Goal: Find specific page/section: Find specific page/section

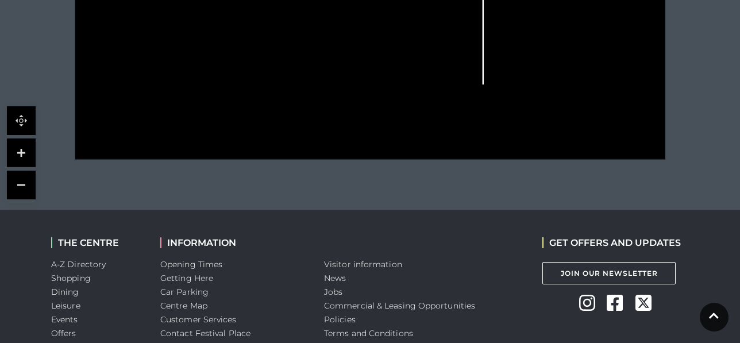
scroll to position [653, 0]
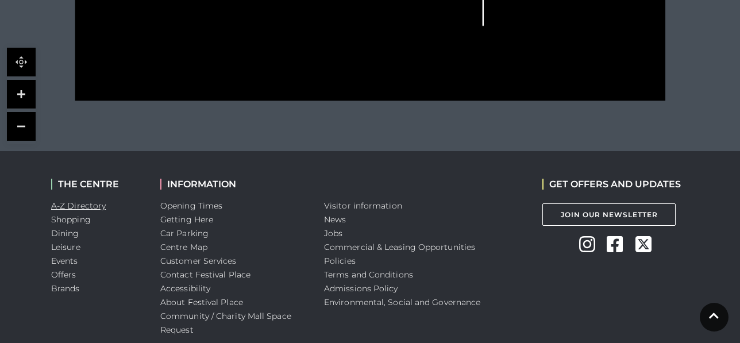
click at [85, 206] on link "A-Z Directory" at bounding box center [78, 206] width 55 height 10
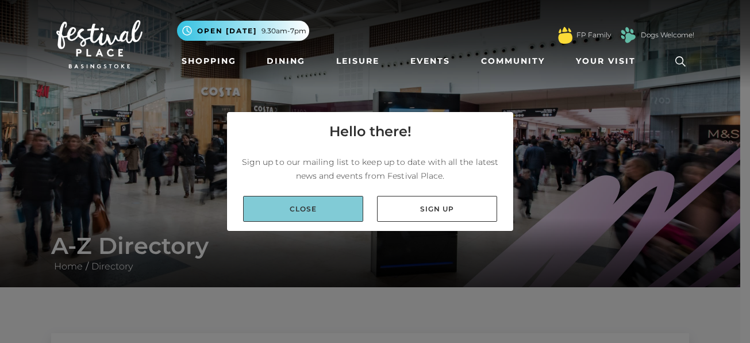
click at [308, 206] on link "Close" at bounding box center [303, 209] width 120 height 26
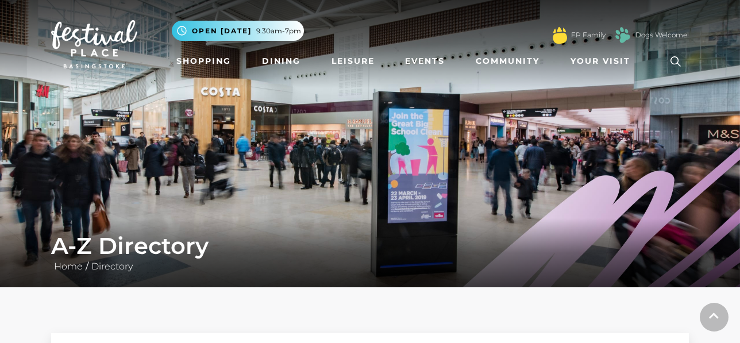
scroll to position [293, 0]
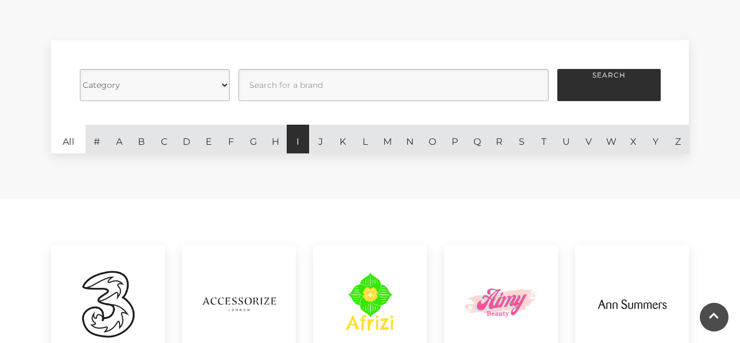
click at [301, 141] on link "I" at bounding box center [298, 139] width 22 height 29
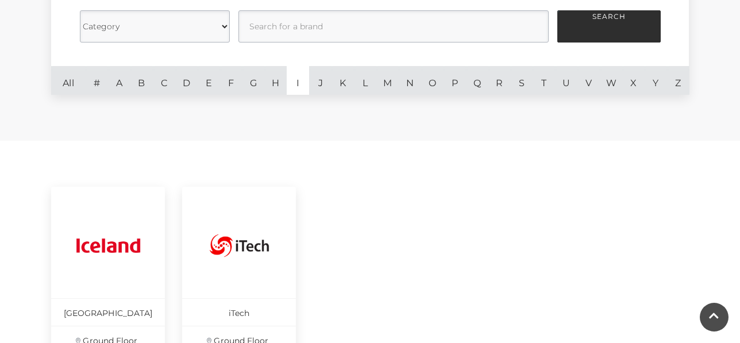
scroll to position [293, 0]
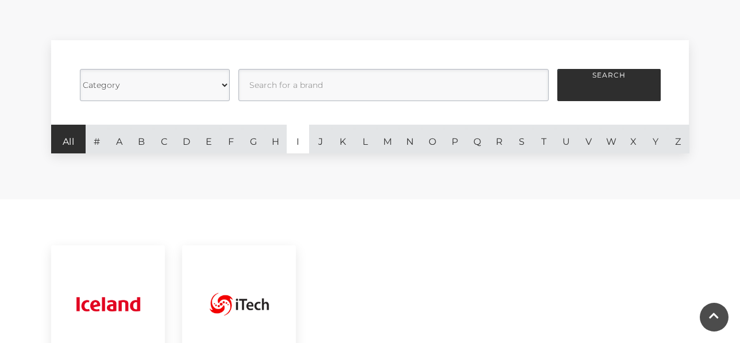
click at [67, 145] on link "All" at bounding box center [68, 139] width 34 height 29
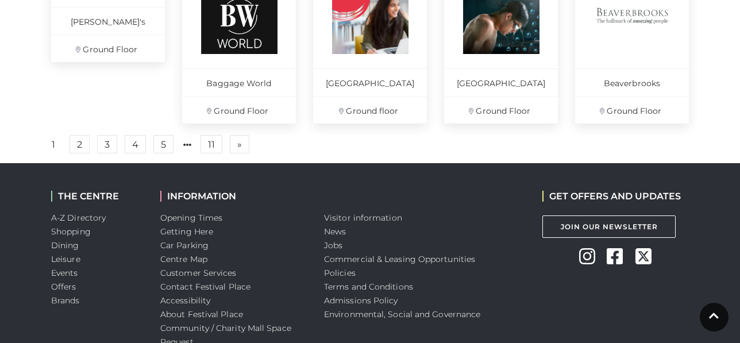
scroll to position [821, 0]
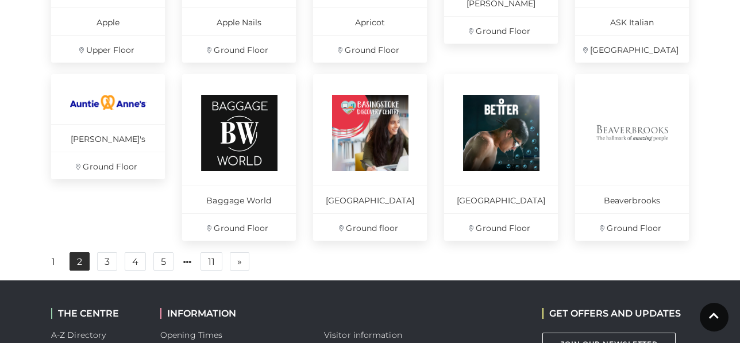
click at [80, 271] on link "2" at bounding box center [80, 261] width 20 height 18
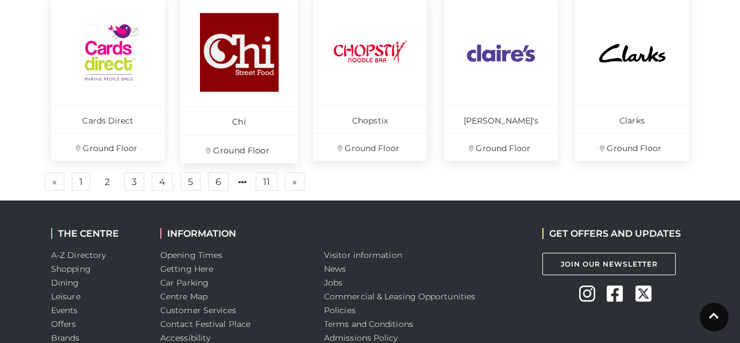
scroll to position [842, 0]
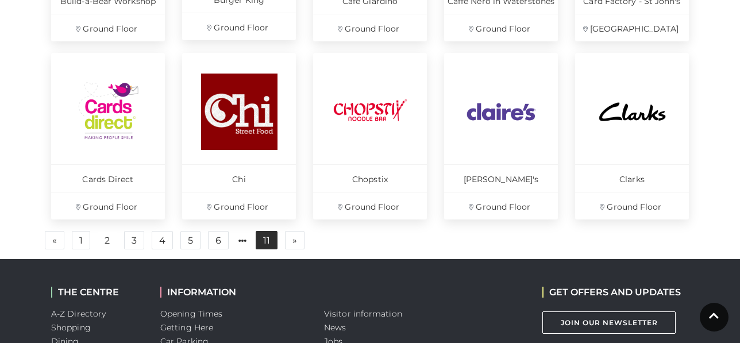
click at [264, 242] on link "11" at bounding box center [267, 240] width 22 height 18
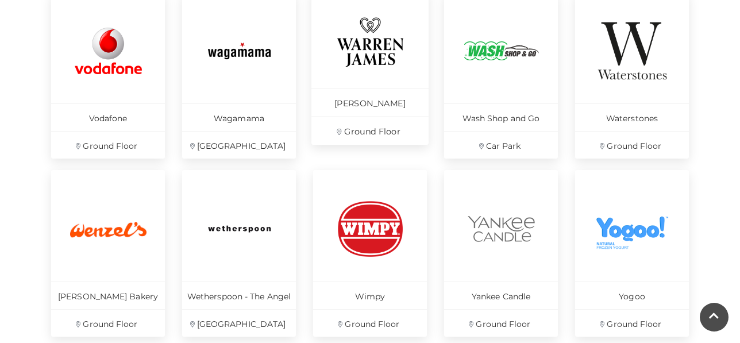
scroll to position [664, 0]
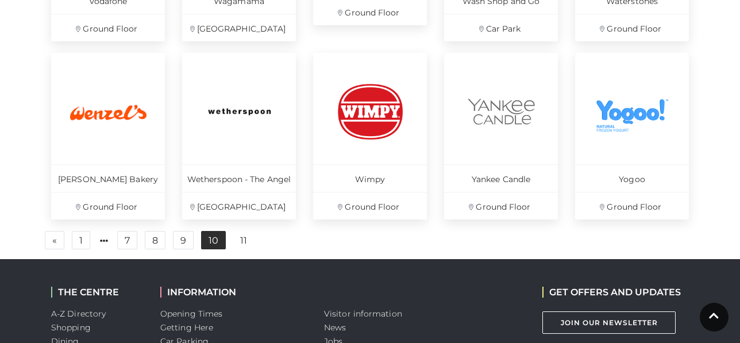
click at [213, 241] on link "10" at bounding box center [213, 240] width 25 height 18
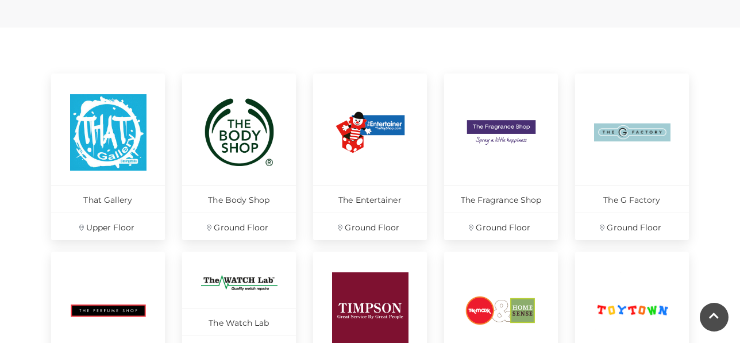
scroll to position [875, 0]
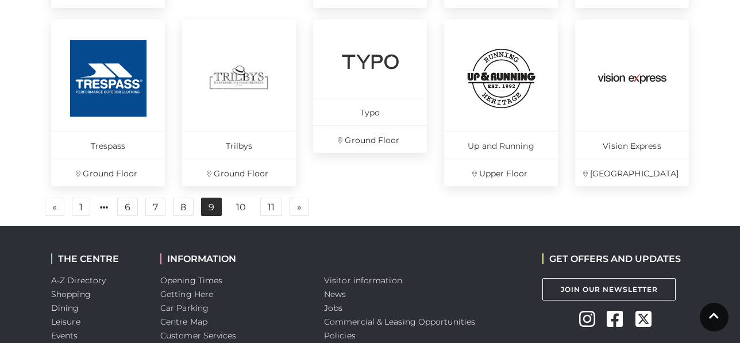
click at [209, 209] on link "9" at bounding box center [211, 207] width 21 height 18
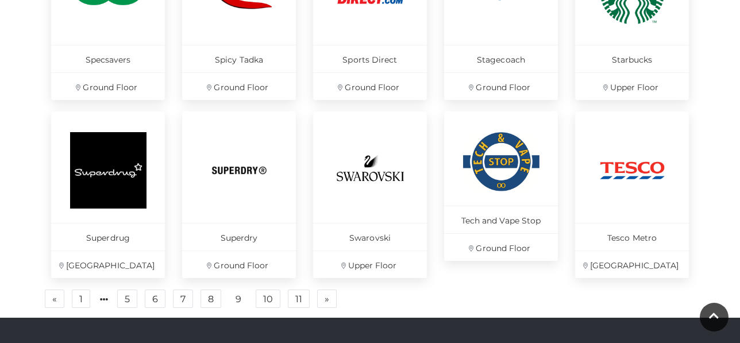
scroll to position [842, 0]
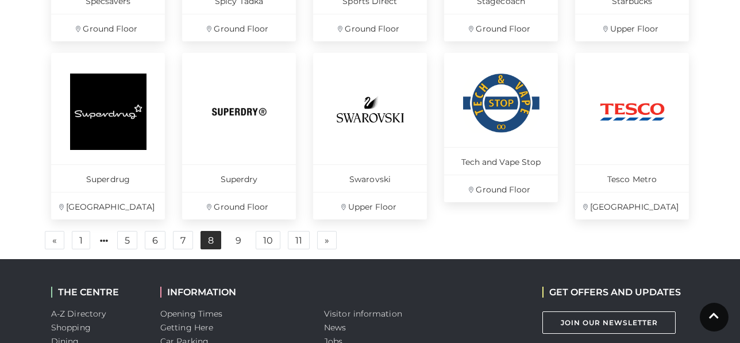
click at [210, 240] on link "8" at bounding box center [211, 240] width 21 height 18
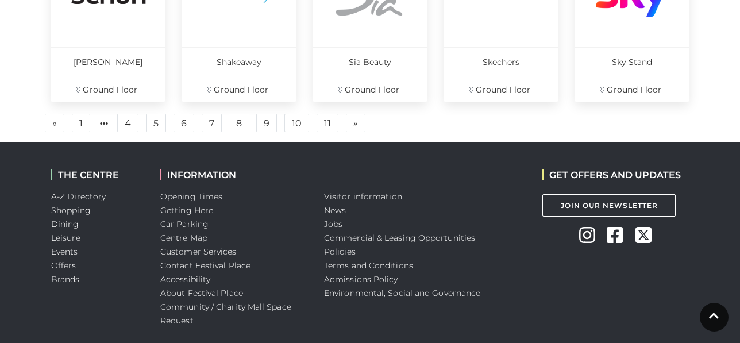
scroll to position [842, 0]
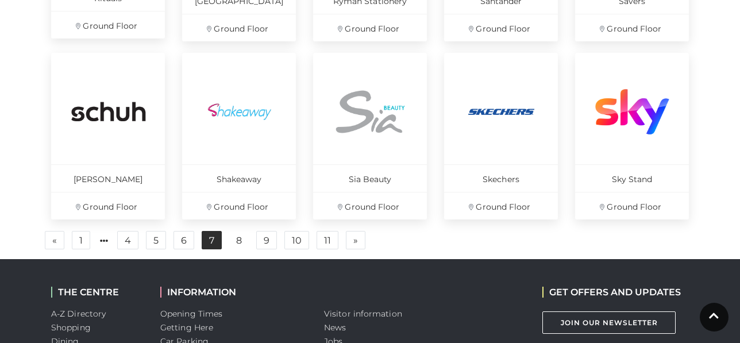
click at [213, 244] on link "7" at bounding box center [212, 240] width 20 height 18
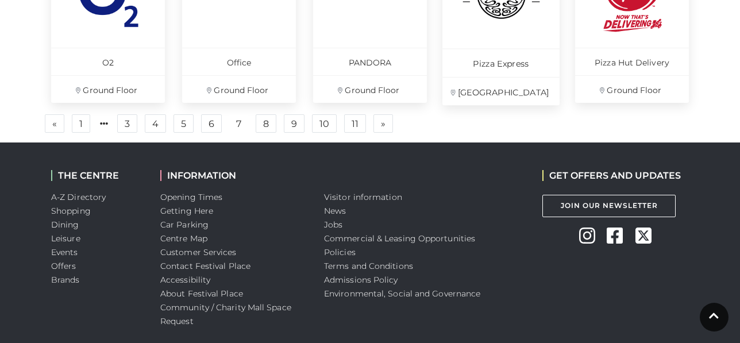
scroll to position [793, 0]
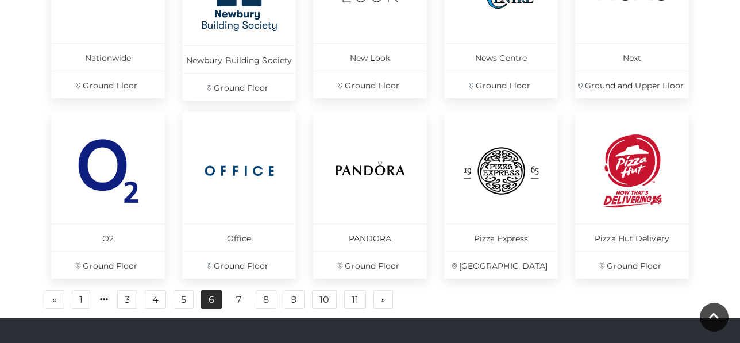
click at [208, 303] on link "6" at bounding box center [211, 299] width 21 height 18
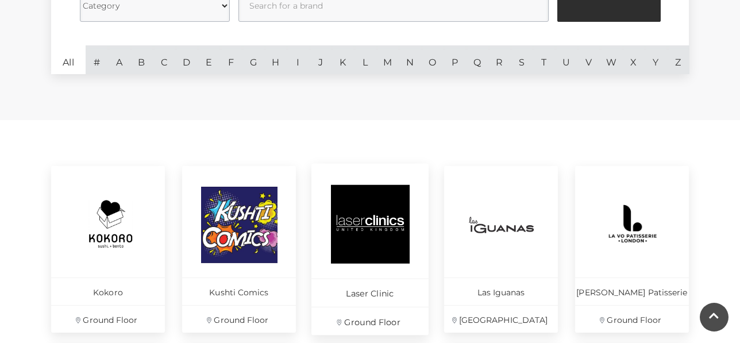
scroll to position [783, 0]
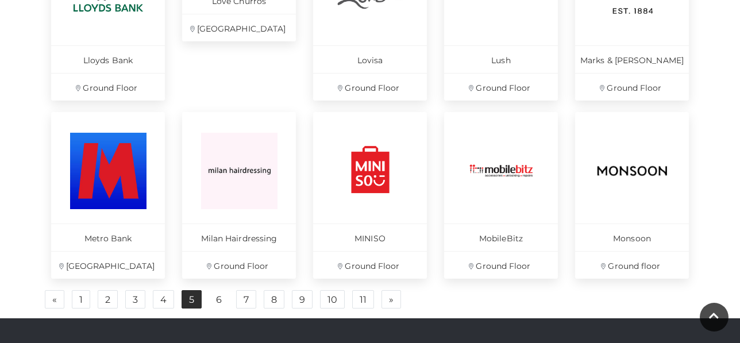
click at [190, 299] on link "5" at bounding box center [192, 299] width 20 height 18
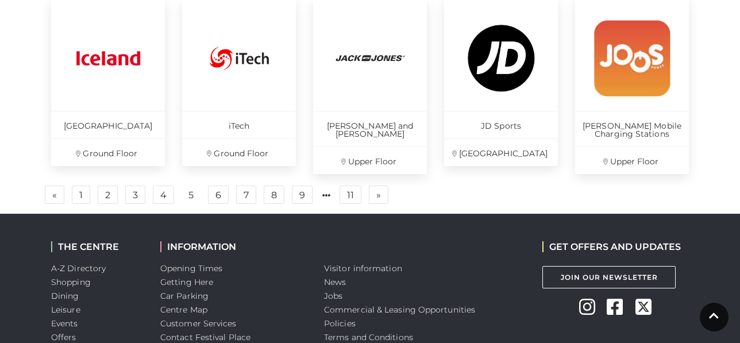
scroll to position [954, 0]
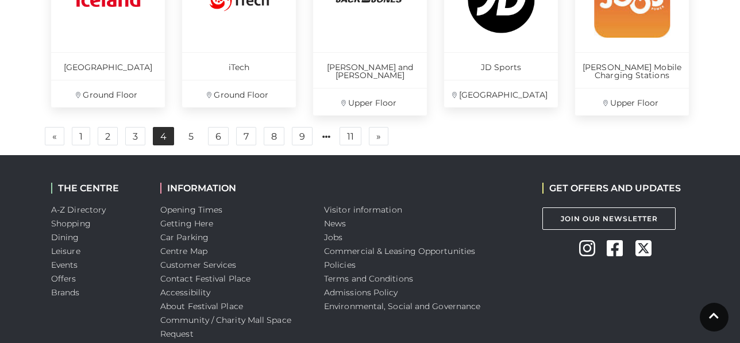
click at [158, 138] on link "4" at bounding box center [163, 136] width 21 height 18
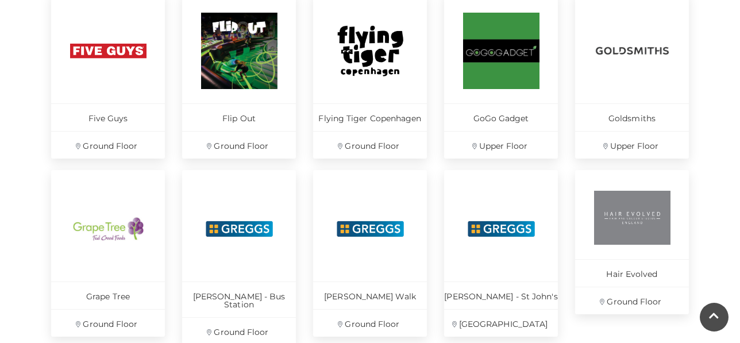
scroll to position [842, 0]
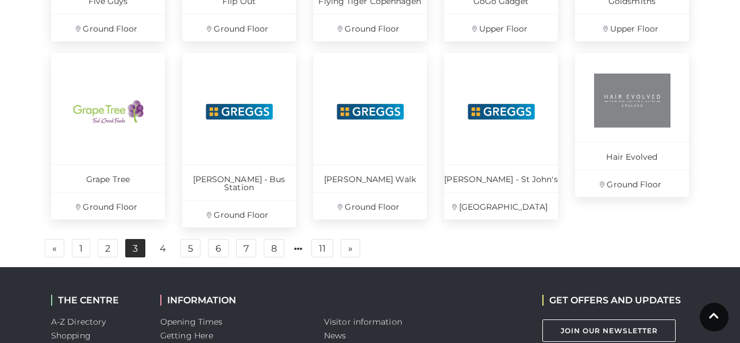
click at [134, 242] on link "3" at bounding box center [135, 248] width 20 height 18
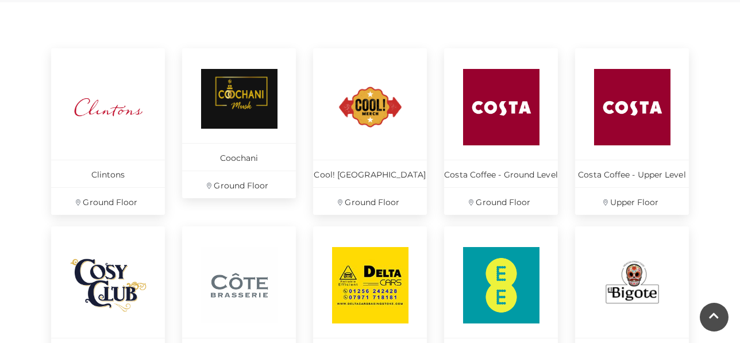
scroll to position [900, 0]
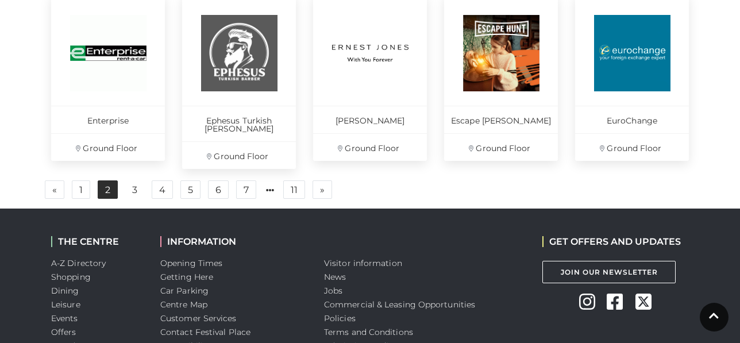
click at [109, 183] on link "2" at bounding box center [108, 189] width 20 height 18
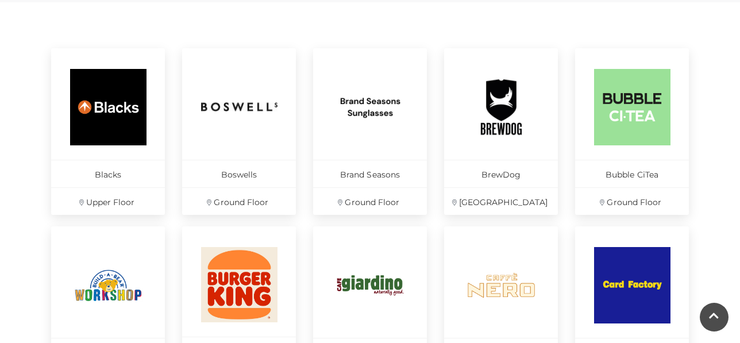
scroll to position [959, 0]
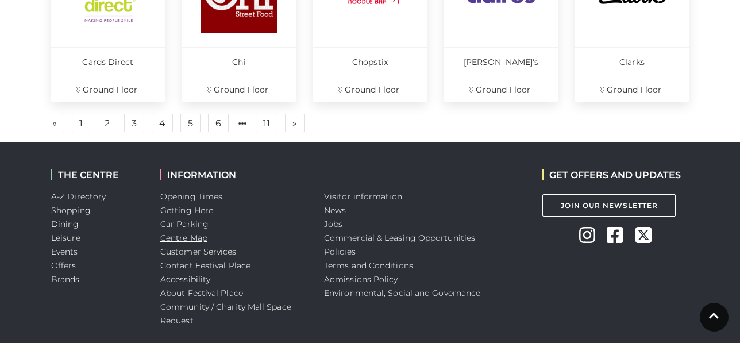
click at [180, 238] on link "Centre Map" at bounding box center [183, 238] width 47 height 10
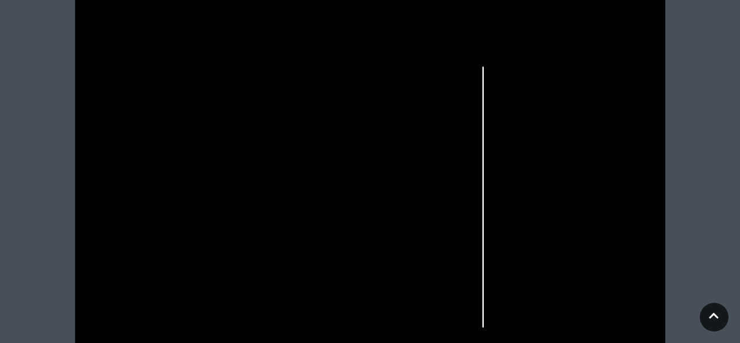
scroll to position [410, 0]
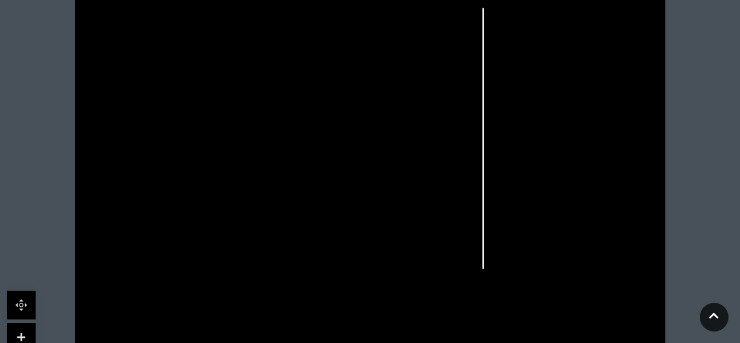
click at [12, 330] on link at bounding box center [21, 337] width 29 height 29
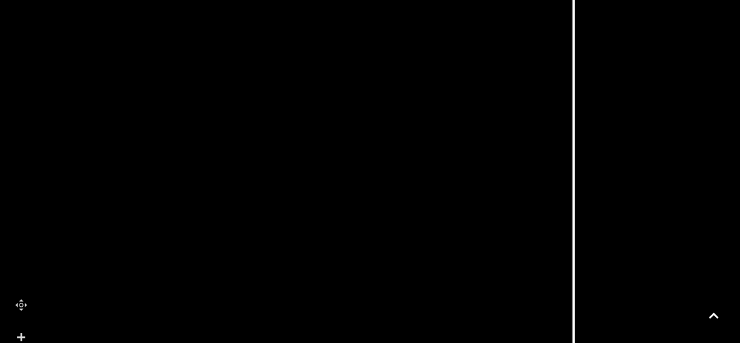
click at [13, 330] on link at bounding box center [21, 337] width 29 height 29
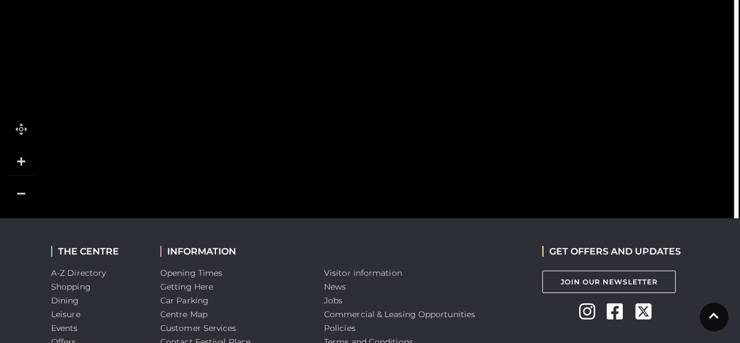
scroll to position [469, 0]
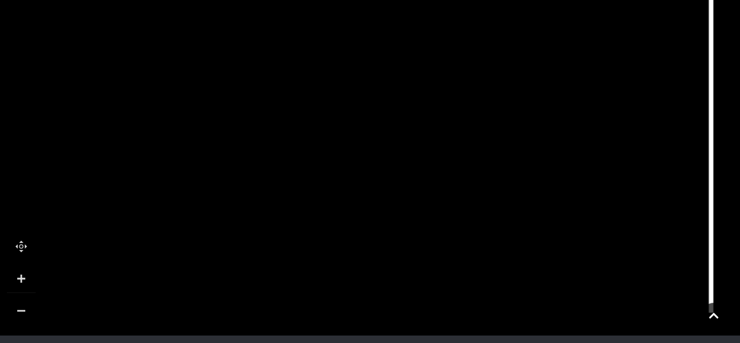
drag, startPoint x: 461, startPoint y: 255, endPoint x: 439, endPoint y: 67, distance: 188.7
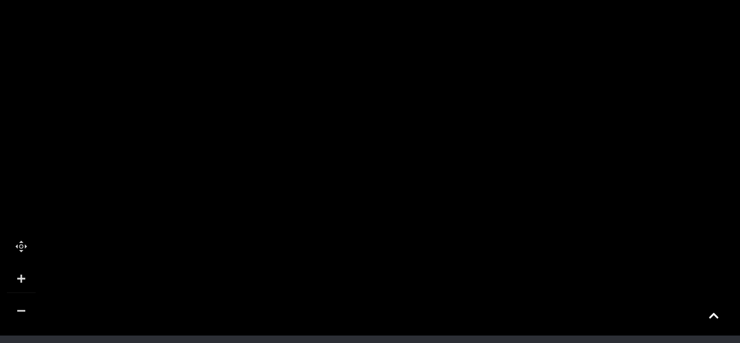
drag, startPoint x: 325, startPoint y: 222, endPoint x: 302, endPoint y: 321, distance: 101.5
click at [265, 341] on body "Skip to Navigation Skip to Content Toggle navigation .st5{fill:none;stroke:#FFF…" at bounding box center [370, 58] width 740 height 1055
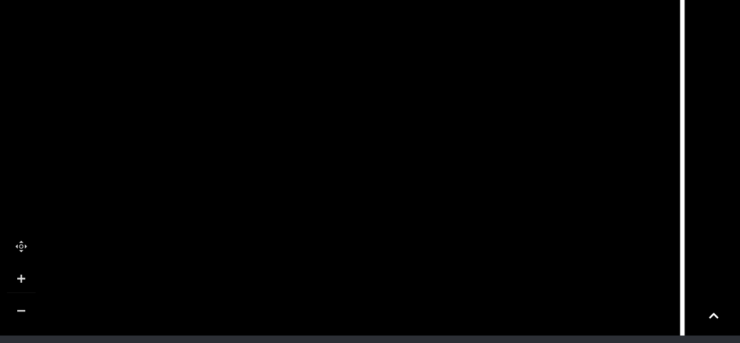
drag, startPoint x: 479, startPoint y: 141, endPoint x: 376, endPoint y: 284, distance: 175.4
click at [376, 284] on icon at bounding box center [464, 161] width 330 height 736
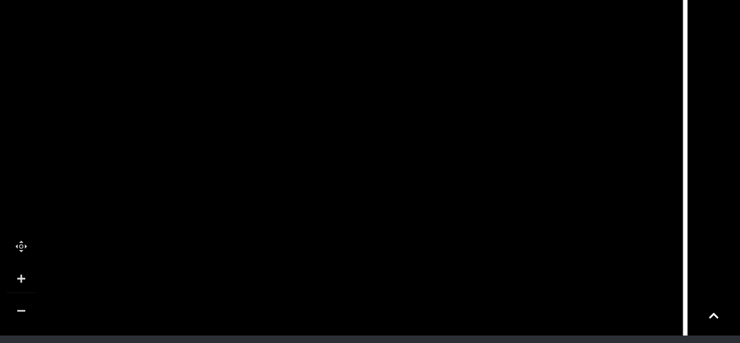
drag, startPoint x: 352, startPoint y: 141, endPoint x: 355, endPoint y: 262, distance: 121.3
click at [355, 262] on icon at bounding box center [319, 251] width 2398 height 1349
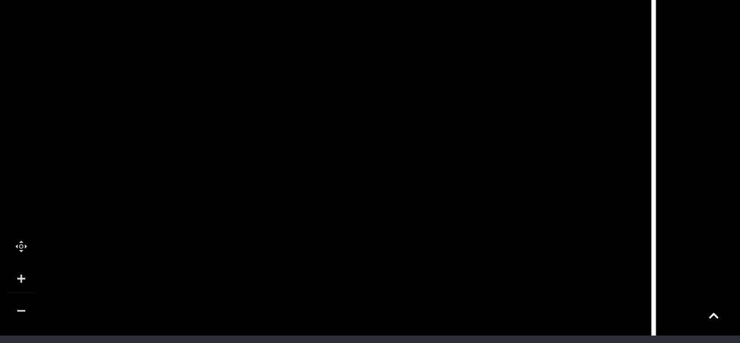
drag, startPoint x: 365, startPoint y: 211, endPoint x: 346, endPoint y: 278, distance: 69.1
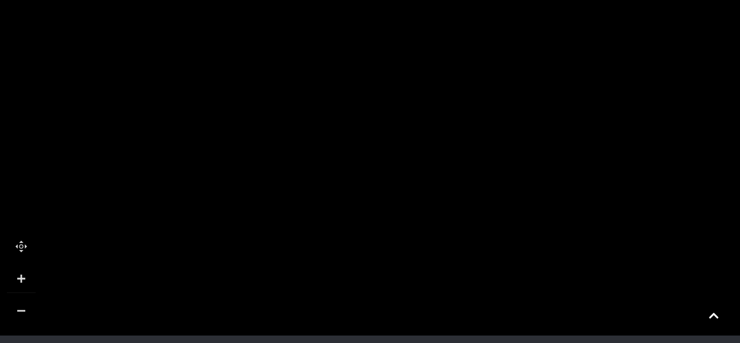
drag, startPoint x: 234, startPoint y: 269, endPoint x: 394, endPoint y: 60, distance: 262.8
click at [394, 60] on rect at bounding box center [387, 38] width 54 height 54
drag, startPoint x: 312, startPoint y: 295, endPoint x: 311, endPoint y: 155, distance: 140.8
click at [311, 155] on polygon at bounding box center [62, 110] width 817 height 946
drag, startPoint x: 228, startPoint y: 261, endPoint x: 504, endPoint y: 82, distance: 329.8
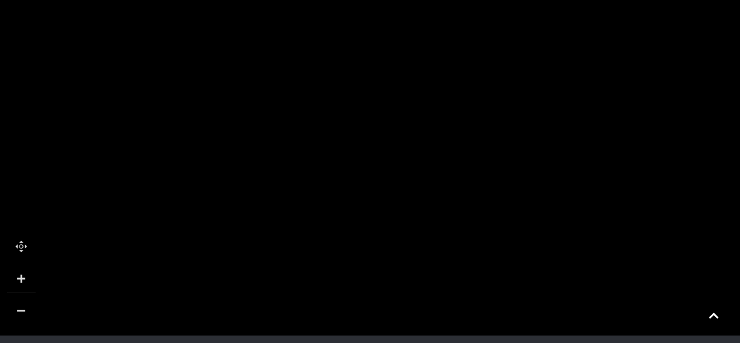
drag, startPoint x: 414, startPoint y: 284, endPoint x: 534, endPoint y: 256, distance: 123.5
drag, startPoint x: 534, startPoint y: 251, endPoint x: 533, endPoint y: 297, distance: 46.0
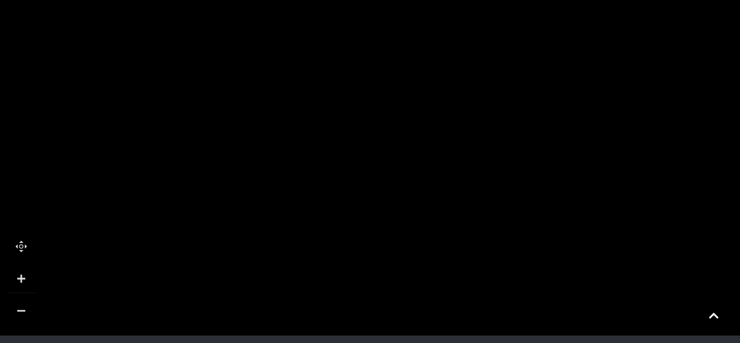
drag, startPoint x: 421, startPoint y: 189, endPoint x: 417, endPoint y: 285, distance: 96.1
click at [417, 285] on polygon at bounding box center [451, 58] width 817 height 946
drag, startPoint x: 414, startPoint y: 145, endPoint x: 388, endPoint y: 297, distance: 154.0
click at [386, 303] on rect at bounding box center [421, 308] width 75 height 20
drag, startPoint x: 364, startPoint y: 137, endPoint x: 281, endPoint y: 305, distance: 186.6
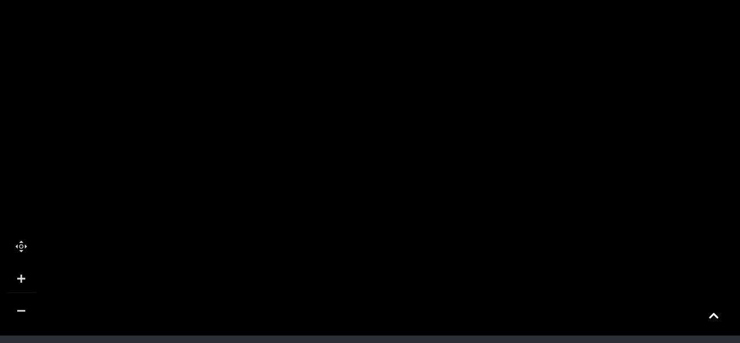
drag, startPoint x: 328, startPoint y: 132, endPoint x: 381, endPoint y: 290, distance: 166.8
click at [358, 337] on body "Skip to Navigation Skip to Content Toggle navigation .st5{fill:none;stroke:#FFF…" at bounding box center [370, 58] width 740 height 1055
drag, startPoint x: 410, startPoint y: 181, endPoint x: 397, endPoint y: 241, distance: 61.1
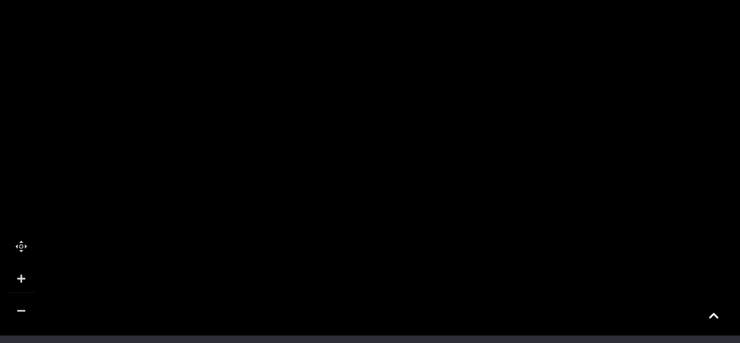
drag, startPoint x: 629, startPoint y: 291, endPoint x: 689, endPoint y: 190, distance: 117.5
click at [675, 195] on tspan "GROUND LEVEL" at bounding box center [675, 195] width 0 height 0
drag, startPoint x: 672, startPoint y: 283, endPoint x: 598, endPoint y: 232, distance: 90.4
drag, startPoint x: 612, startPoint y: 272, endPoint x: 575, endPoint y: 217, distance: 66.3
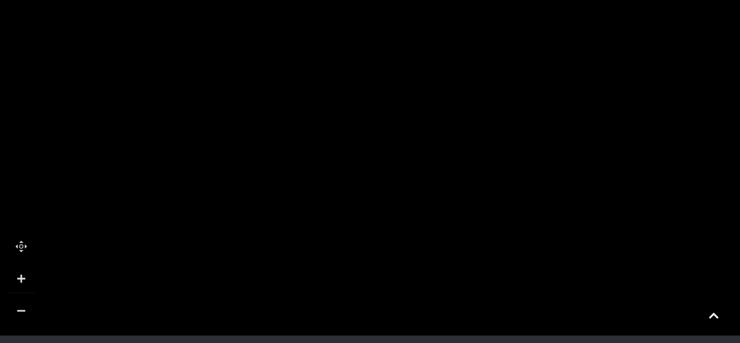
drag, startPoint x: 560, startPoint y: 279, endPoint x: 596, endPoint y: 165, distance: 119.4
click at [596, 165] on polygon at bounding box center [337, 328] width 817 height 946
drag, startPoint x: 591, startPoint y: 276, endPoint x: 595, endPoint y: 213, distance: 62.8
click at [595, 213] on polygon at bounding box center [341, 266] width 817 height 946
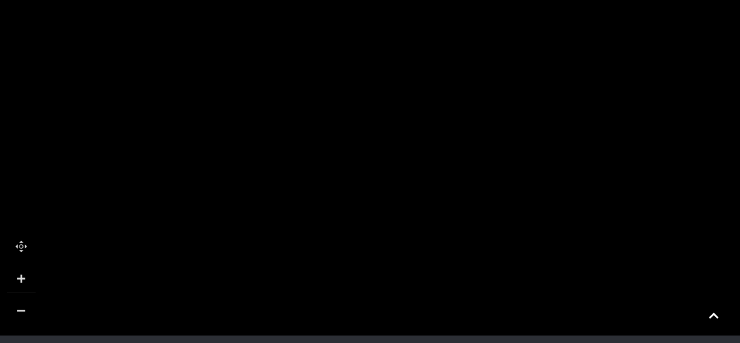
drag, startPoint x: 599, startPoint y: 247, endPoint x: 560, endPoint y: 87, distance: 165.1
click at [560, 87] on polygon at bounding box center [316, 147] width 817 height 946
drag, startPoint x: 470, startPoint y: 244, endPoint x: 506, endPoint y: 47, distance: 200.4
drag, startPoint x: 447, startPoint y: 228, endPoint x: 484, endPoint y: 197, distance: 48.1
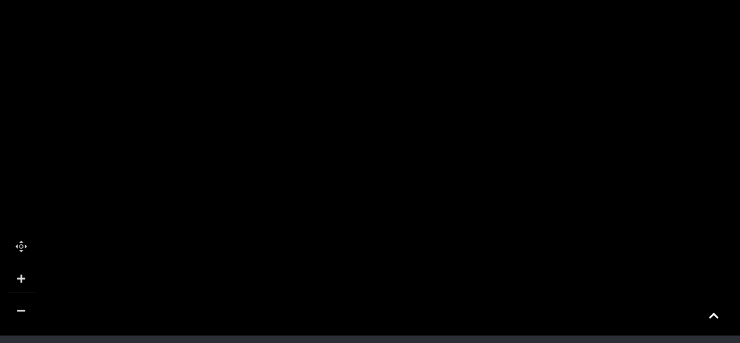
drag, startPoint x: 501, startPoint y: 106, endPoint x: 342, endPoint y: 308, distance: 256.6
drag, startPoint x: 376, startPoint y: 184, endPoint x: 371, endPoint y: 269, distance: 85.2
click at [371, 269] on icon at bounding box center [596, 97] width 2398 height 1349
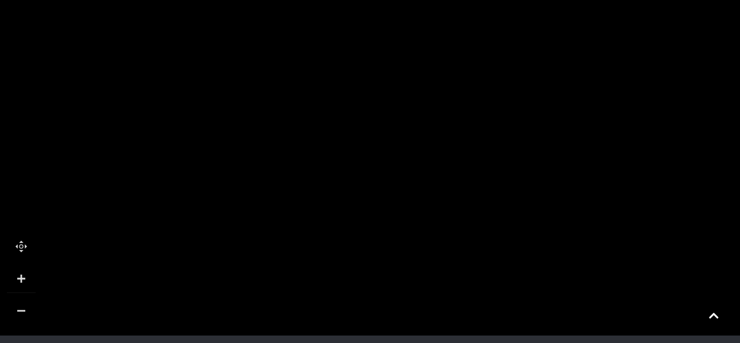
drag, startPoint x: 372, startPoint y: 134, endPoint x: 514, endPoint y: 167, distance: 145.5
click at [514, 167] on icon at bounding box center [738, 129] width 2398 height 1349
drag, startPoint x: 470, startPoint y: 287, endPoint x: 498, endPoint y: 117, distance: 172.4
drag, startPoint x: 506, startPoint y: 214, endPoint x: 525, endPoint y: 131, distance: 84.8
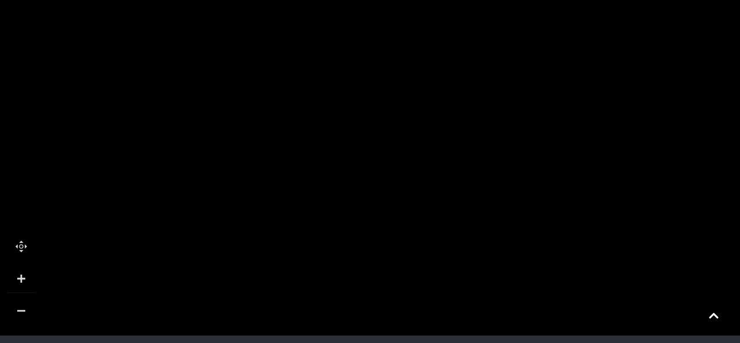
drag, startPoint x: 617, startPoint y: 163, endPoint x: 330, endPoint y: 276, distance: 308.5
click at [330, 276] on polygon at bounding box center [411, 257] width 225 height 160
drag, startPoint x: 260, startPoint y: 107, endPoint x: 283, endPoint y: 82, distance: 35.0
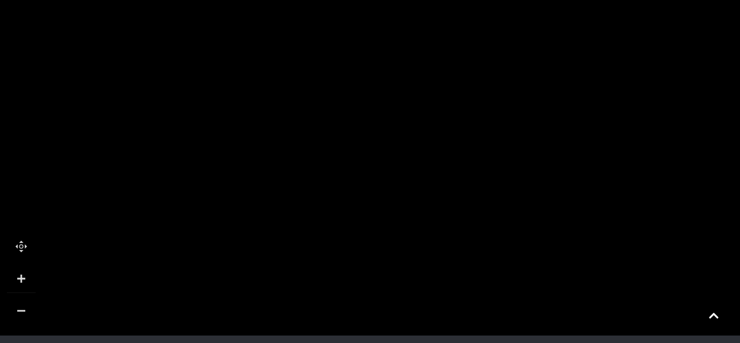
drag, startPoint x: 274, startPoint y: 272, endPoint x: 428, endPoint y: 222, distance: 161.9
drag, startPoint x: 406, startPoint y: 33, endPoint x: 380, endPoint y: 147, distance: 116.7
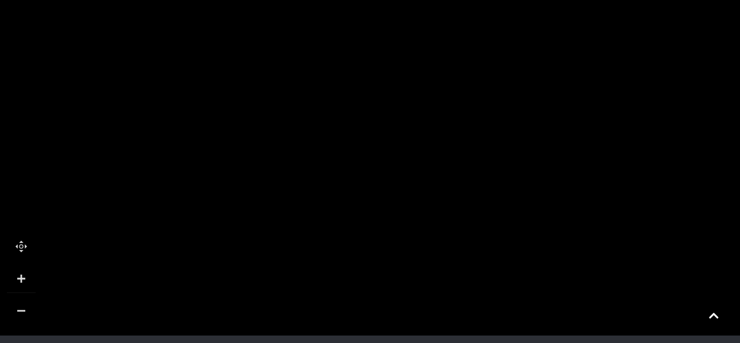
drag, startPoint x: 398, startPoint y: 75, endPoint x: 364, endPoint y: 221, distance: 150.0
click at [364, 221] on icon at bounding box center [631, 122] width 2398 height 1349
drag, startPoint x: 398, startPoint y: 117, endPoint x: 295, endPoint y: 30, distance: 133.8
click at [295, 30] on icon at bounding box center [528, 36] width 2398 height 1349
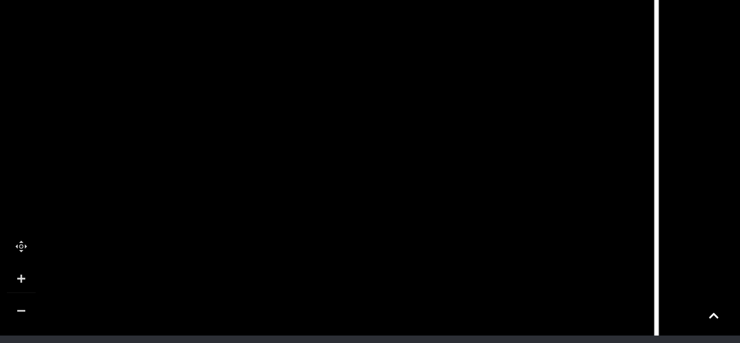
drag, startPoint x: 553, startPoint y: 221, endPoint x: 322, endPoint y: 193, distance: 232.1
click at [322, 193] on icon at bounding box center [439, 40] width 330 height 736
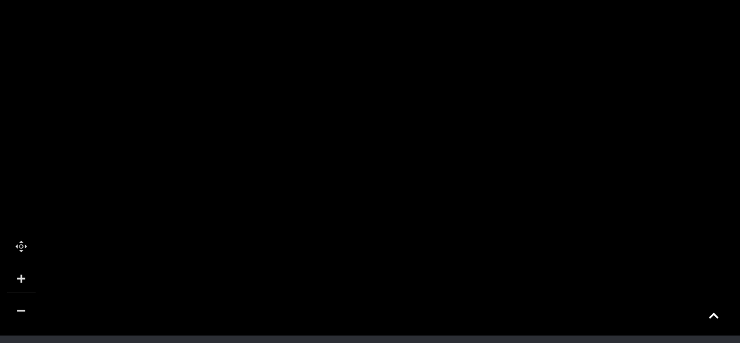
drag, startPoint x: 381, startPoint y: 105, endPoint x: 432, endPoint y: 228, distance: 133.7
click at [432, 228] on icon at bounding box center [537, 46] width 330 height 736
drag, startPoint x: 394, startPoint y: 68, endPoint x: 387, endPoint y: 222, distance: 154.1
click at [387, 222] on icon at bounding box center [382, 181] width 2398 height 1349
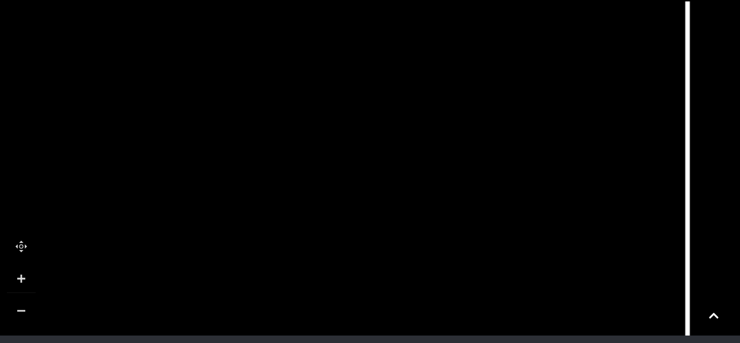
drag, startPoint x: 428, startPoint y: 167, endPoint x: 382, endPoint y: 325, distance: 164.6
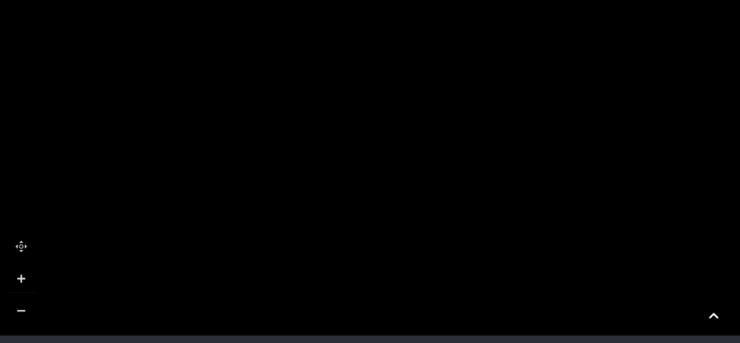
drag, startPoint x: 282, startPoint y: 262, endPoint x: 440, endPoint y: 224, distance: 163.2
click at [440, 224] on icon at bounding box center [431, 223] width 75 height 21
drag, startPoint x: 151, startPoint y: 220, endPoint x: 421, endPoint y: 309, distance: 283.8
drag, startPoint x: 381, startPoint y: 187, endPoint x: 382, endPoint y: 257, distance: 70.1
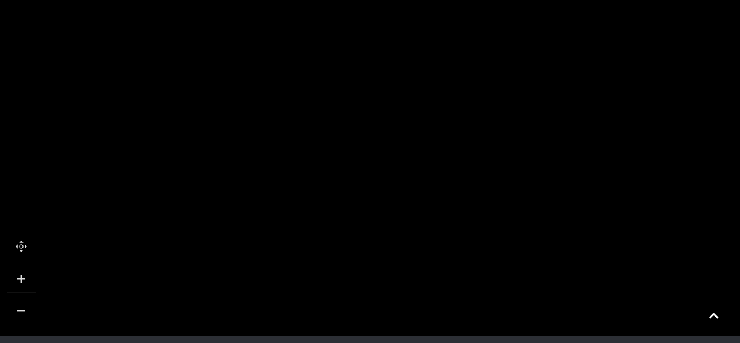
drag, startPoint x: 463, startPoint y: 280, endPoint x: 482, endPoint y: 64, distance: 217.5
click at [476, 161] on rect at bounding box center [456, 198] width 39 height 75
drag, startPoint x: 493, startPoint y: 245, endPoint x: 471, endPoint y: 87, distance: 159.5
drag, startPoint x: 487, startPoint y: 259, endPoint x: 472, endPoint y: 35, distance: 224.6
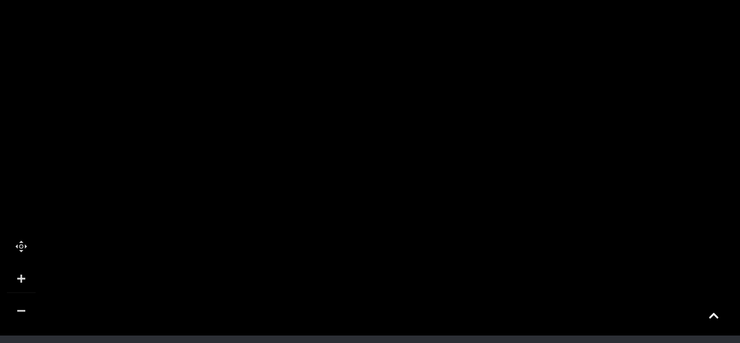
click at [472, 35] on icon at bounding box center [750, 62] width 2398 height 1349
drag, startPoint x: 506, startPoint y: 133, endPoint x: 601, endPoint y: 105, distance: 99.6
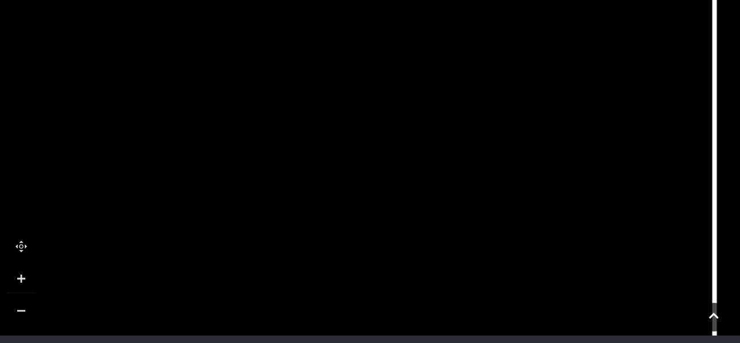
drag, startPoint x: 656, startPoint y: 138, endPoint x: 177, endPoint y: 311, distance: 508.9
click at [163, 319] on polygon at bounding box center [246, 306] width 225 height 160
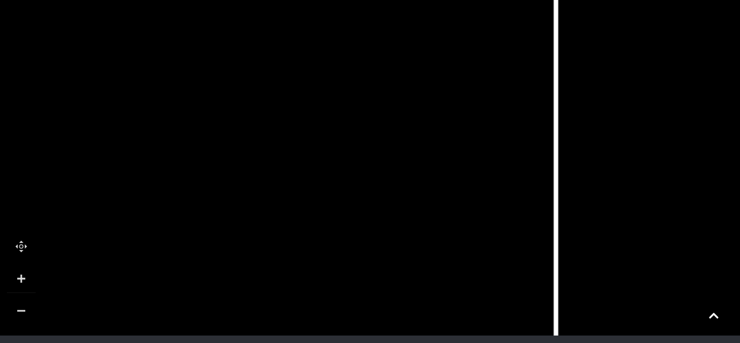
drag, startPoint x: 344, startPoint y: 301, endPoint x: 195, endPoint y: 244, distance: 159.3
click at [185, 248] on icon at bounding box center [203, 216] width 78 height 83
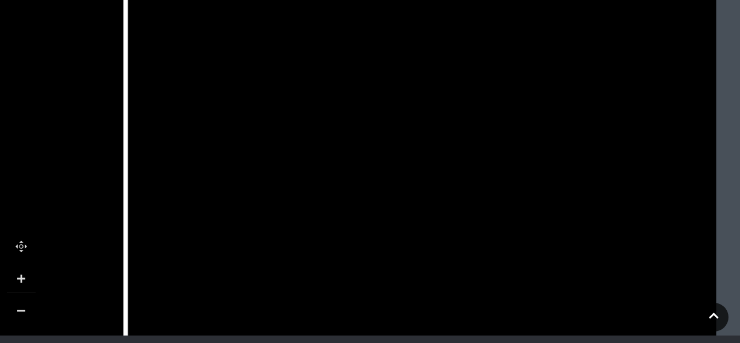
drag, startPoint x: 626, startPoint y: 225, endPoint x: 195, endPoint y: 223, distance: 430.4
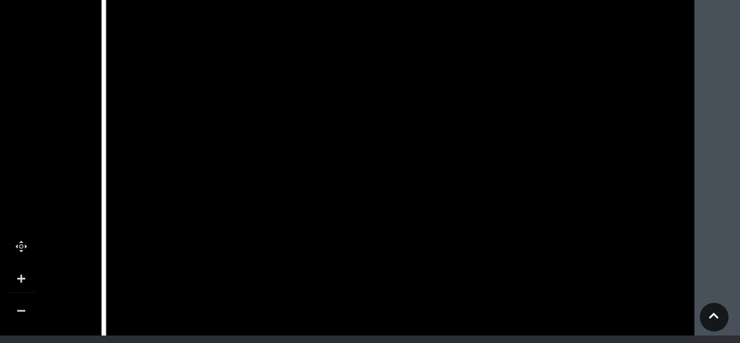
drag, startPoint x: 457, startPoint y: 94, endPoint x: 435, endPoint y: 191, distance: 99.0
click at [435, 191] on icon at bounding box center [391, 51] width 307 height 584
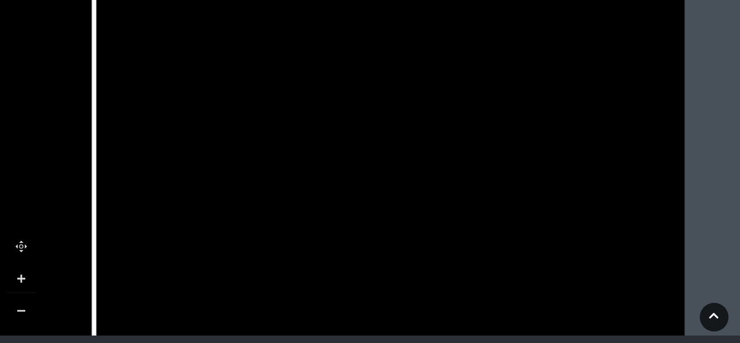
drag, startPoint x: 441, startPoint y: 132, endPoint x: 433, endPoint y: 175, distance: 43.8
click at [433, 175] on icon at bounding box center [382, 116] width 307 height 584
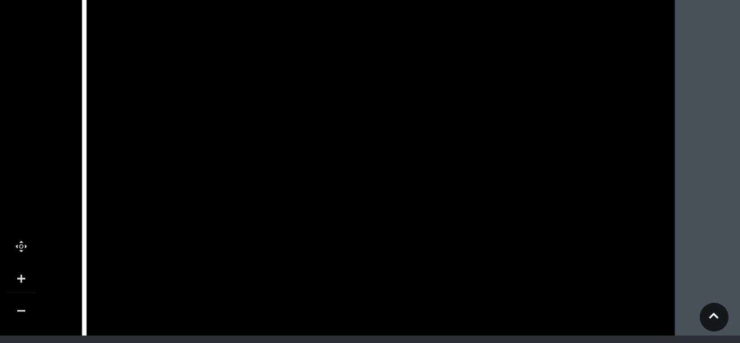
drag, startPoint x: 437, startPoint y: 97, endPoint x: 428, endPoint y: 193, distance: 96.3
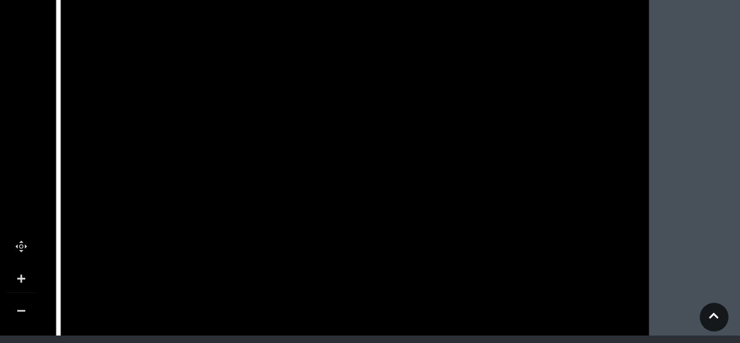
drag, startPoint x: 435, startPoint y: 93, endPoint x: 409, endPoint y: 197, distance: 107.7
click at [409, 197] on icon at bounding box center [346, 331] width 307 height 584
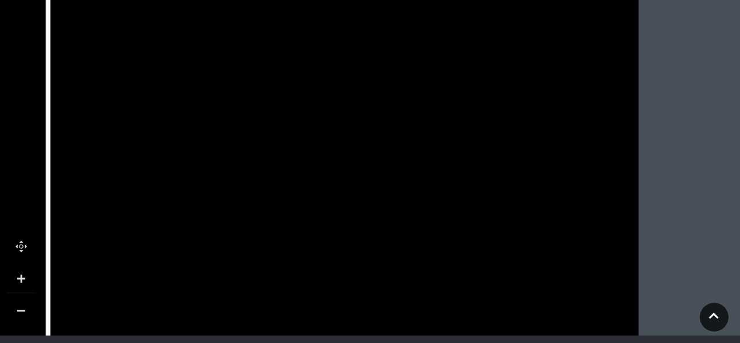
drag, startPoint x: 410, startPoint y: 197, endPoint x: 406, endPoint y: 221, distance: 24.4
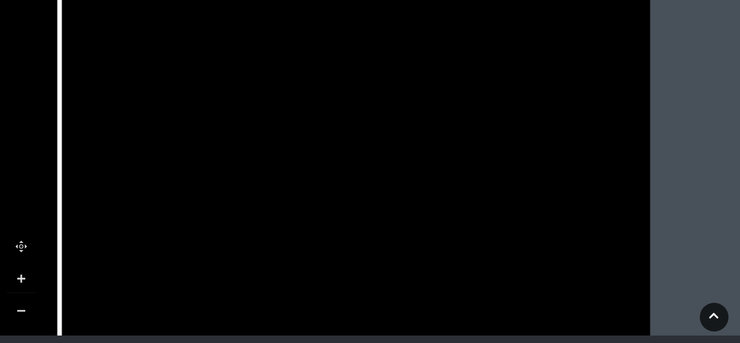
drag, startPoint x: 400, startPoint y: 255, endPoint x: 411, endPoint y: 176, distance: 79.6
click at [411, 176] on icon at bounding box center [347, 345] width 307 height 584
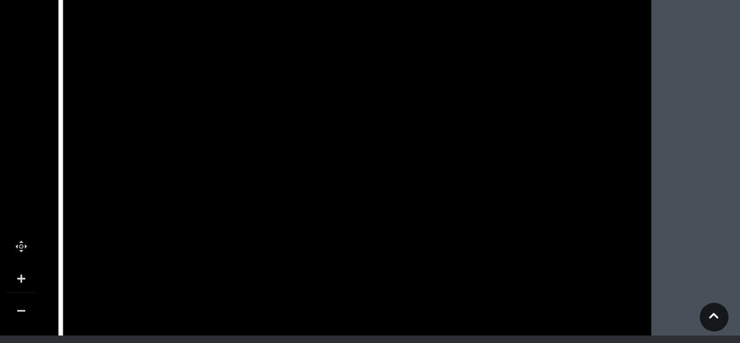
drag, startPoint x: 413, startPoint y: 257, endPoint x: 414, endPoint y: 210, distance: 47.1
click at [420, 291] on tspan "QUEEN [PERSON_NAME]’S WALK" at bounding box center [420, 291] width 0 height 0
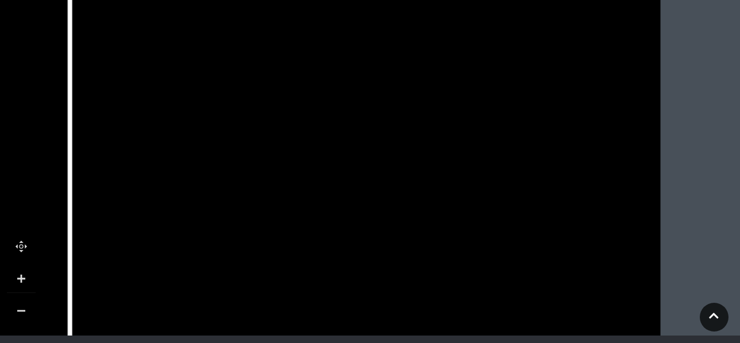
drag, startPoint x: 418, startPoint y: 212, endPoint x: 422, endPoint y: 186, distance: 26.7
click at [429, 249] on tspan "QUEEN [PERSON_NAME]’S WALK" at bounding box center [429, 249] width 0 height 0
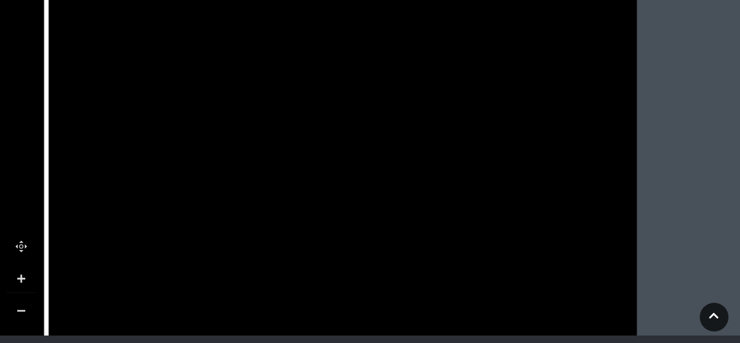
drag, startPoint x: 422, startPoint y: 223, endPoint x: 399, endPoint y: 180, distance: 49.1
click at [406, 206] on tspan "QUEEN [PERSON_NAME]’S WALK" at bounding box center [406, 206] width 0 height 0
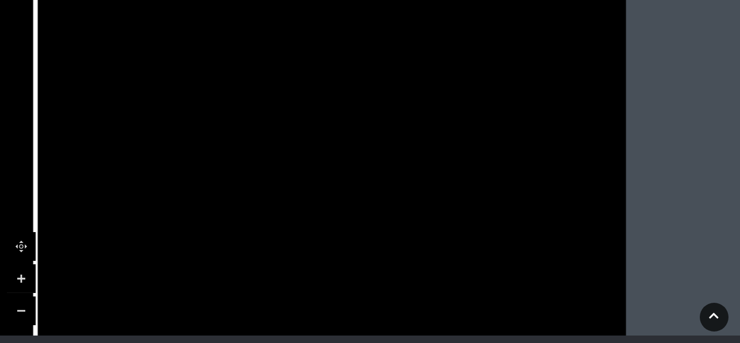
drag, startPoint x: 395, startPoint y: 226, endPoint x: 384, endPoint y: 126, distance: 101.1
click at [384, 126] on icon at bounding box center [323, 113] width 307 height 584
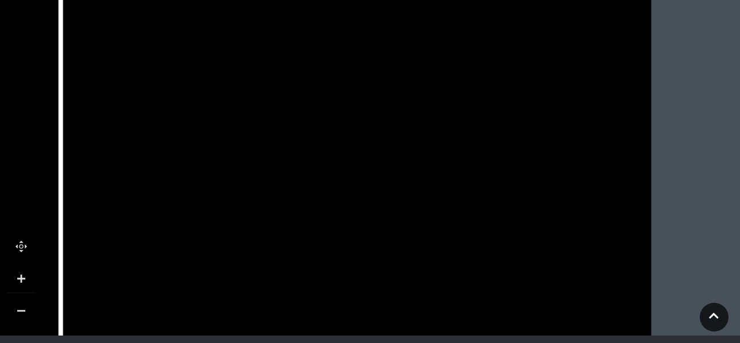
drag, startPoint x: 392, startPoint y: 224, endPoint x: 419, endPoint y: 53, distance: 172.7
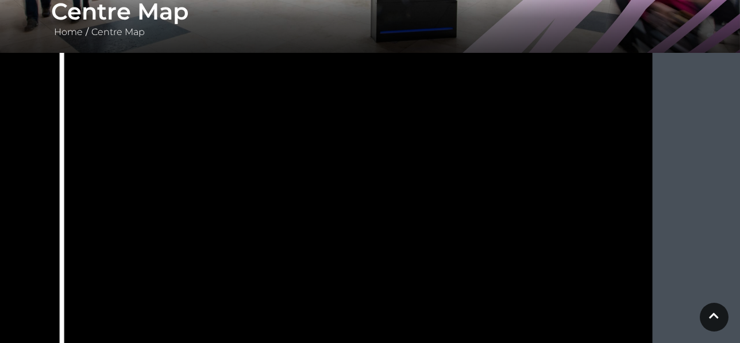
scroll to position [176, 0]
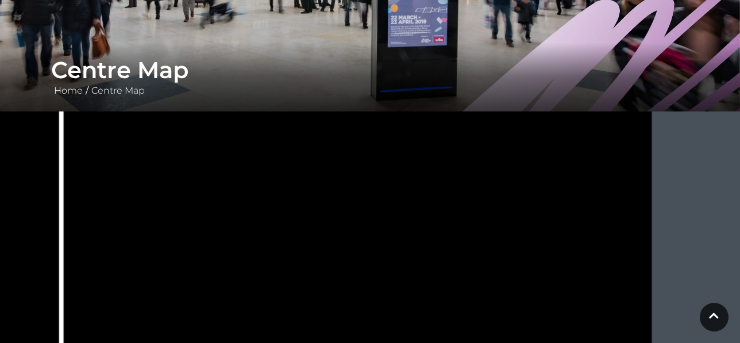
drag, startPoint x: 457, startPoint y: 194, endPoint x: 456, endPoint y: 314, distance: 120.7
click at [456, 314] on rect at bounding box center [465, 324] width 75 height 155
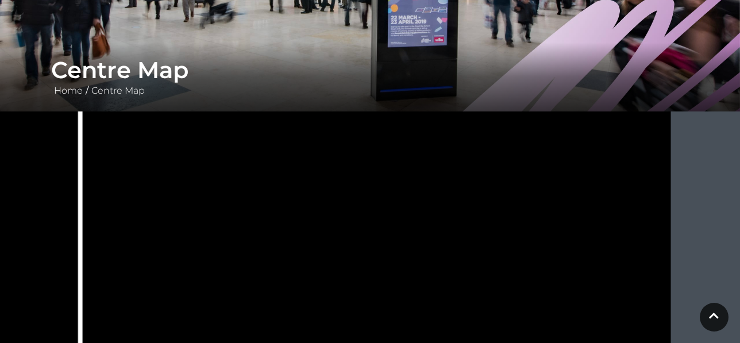
drag, startPoint x: 459, startPoint y: 254, endPoint x: 481, endPoint y: 107, distance: 148.7
click at [481, 107] on div "Centre Map Home / Centre Map" at bounding box center [370, 226] width 740 height 804
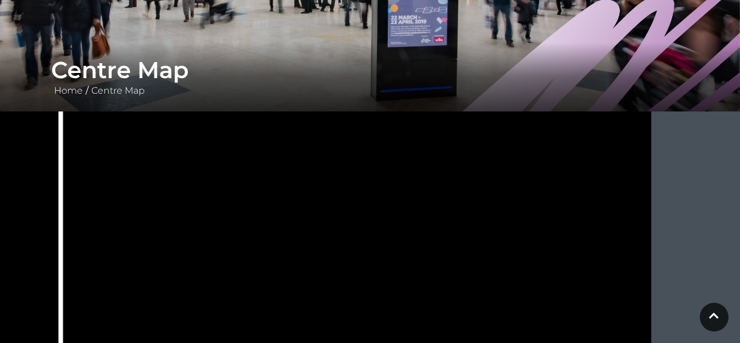
drag, startPoint x: 509, startPoint y: 286, endPoint x: 489, endPoint y: 254, distance: 37.2
click at [489, 254] on polygon at bounding box center [464, 279] width 75 height 64
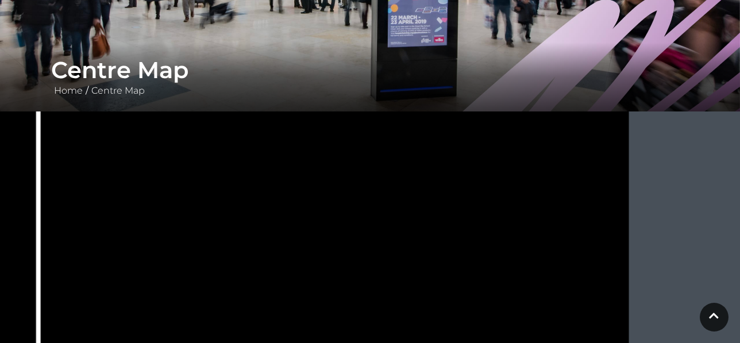
drag, startPoint x: 502, startPoint y: 194, endPoint x: 480, endPoint y: 297, distance: 104.7
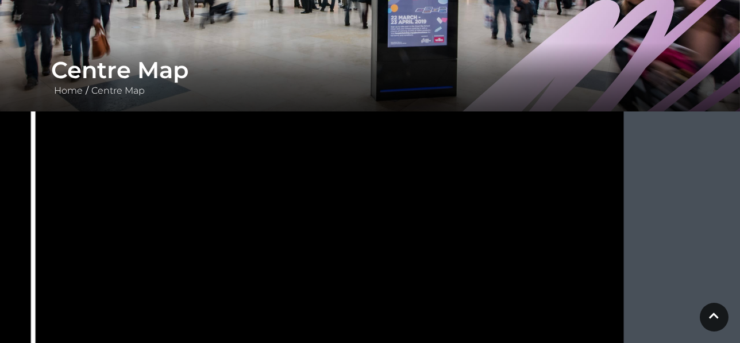
drag, startPoint x: 464, startPoint y: 249, endPoint x: 468, endPoint y: 290, distance: 40.9
click at [463, 294] on rect at bounding box center [436, 321] width 75 height 155
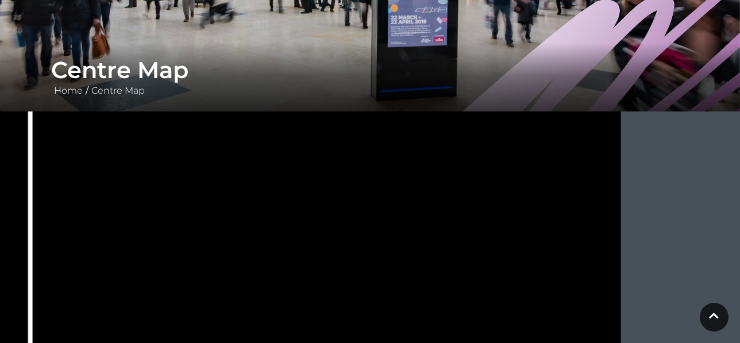
drag, startPoint x: 482, startPoint y: 231, endPoint x: 480, endPoint y: 260, distance: 29.4
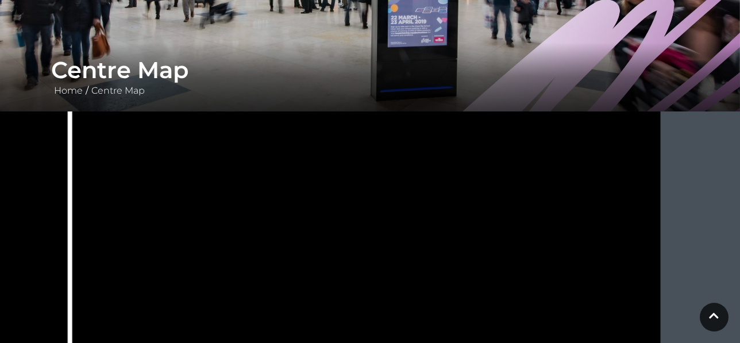
drag, startPoint x: 494, startPoint y: 236, endPoint x: 541, endPoint y: 236, distance: 47.1
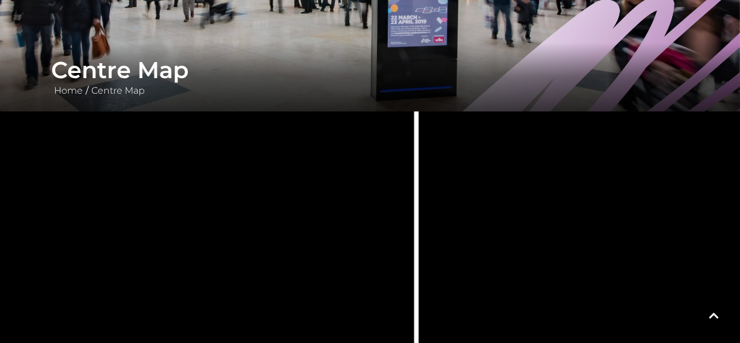
drag, startPoint x: 126, startPoint y: 241, endPoint x: 473, endPoint y: 167, distance: 354.2
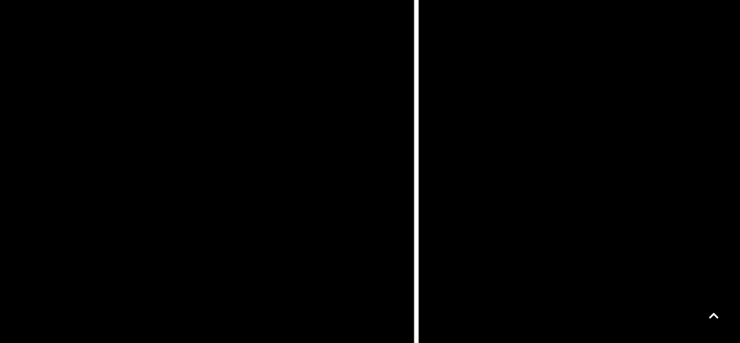
scroll to position [293, 0]
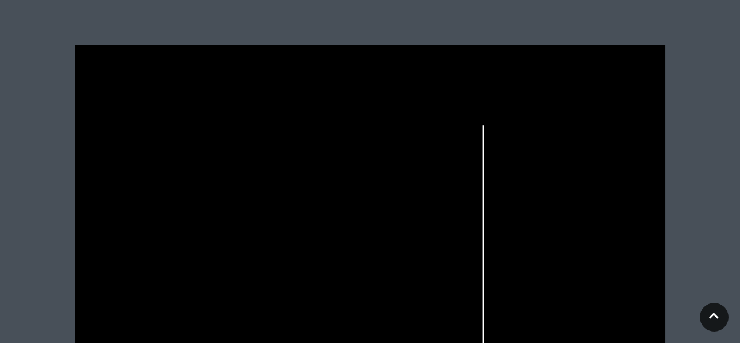
drag, startPoint x: 421, startPoint y: 296, endPoint x: 478, endPoint y: 176, distance: 132.6
click at [478, 176] on icon at bounding box center [370, 253] width 740 height 417
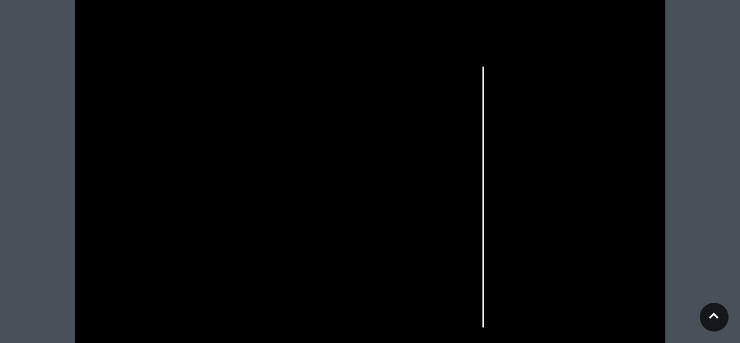
scroll to position [410, 0]
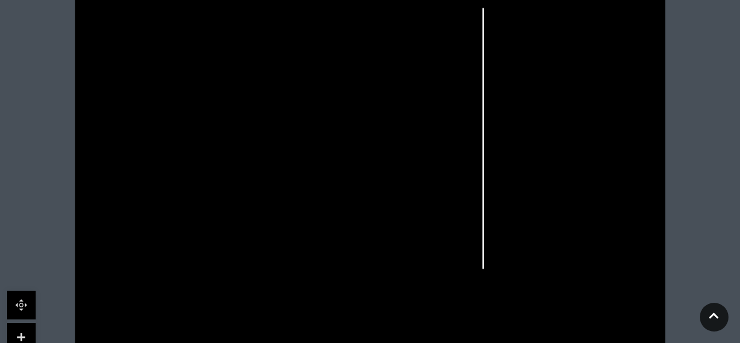
click at [14, 334] on link at bounding box center [21, 337] width 29 height 29
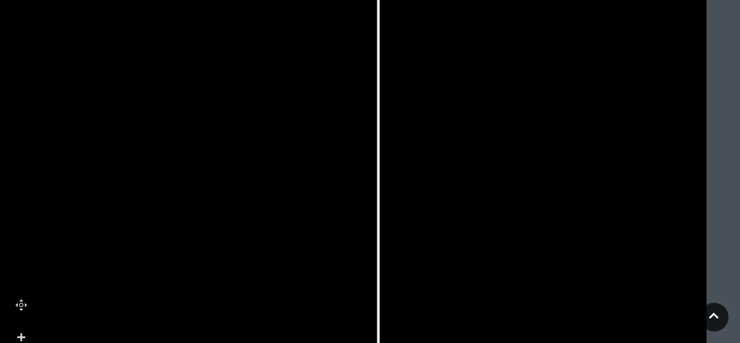
drag, startPoint x: 457, startPoint y: 159, endPoint x: 392, endPoint y: 188, distance: 71.5
click at [392, 188] on icon at bounding box center [175, 200] width 1333 height 750
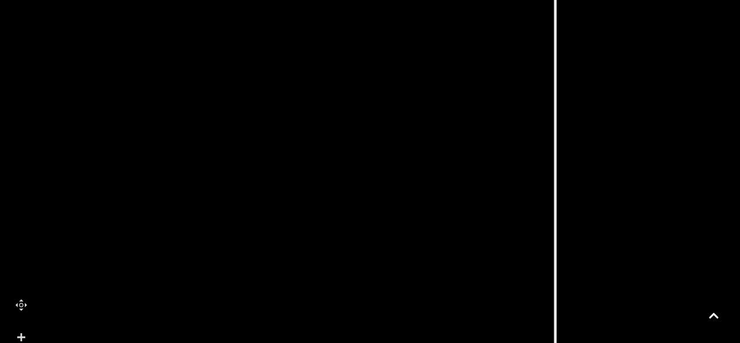
drag, startPoint x: 360, startPoint y: 218, endPoint x: 537, endPoint y: 151, distance: 189.5
click at [537, 151] on icon at bounding box center [352, 133] width 1333 height 750
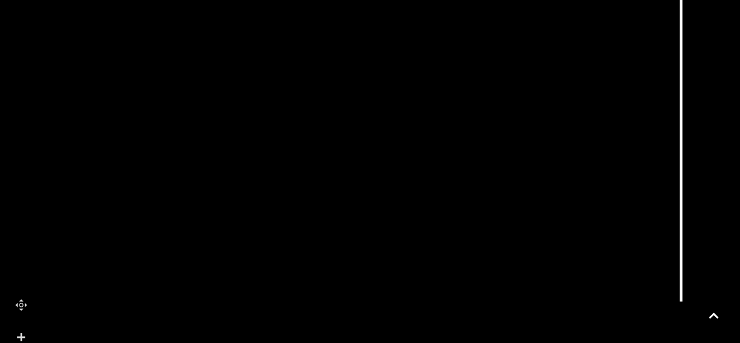
drag, startPoint x: 210, startPoint y: 240, endPoint x: 319, endPoint y: 178, distance: 125.8
click at [319, 178] on icon at bounding box center [478, 62] width 1333 height 750
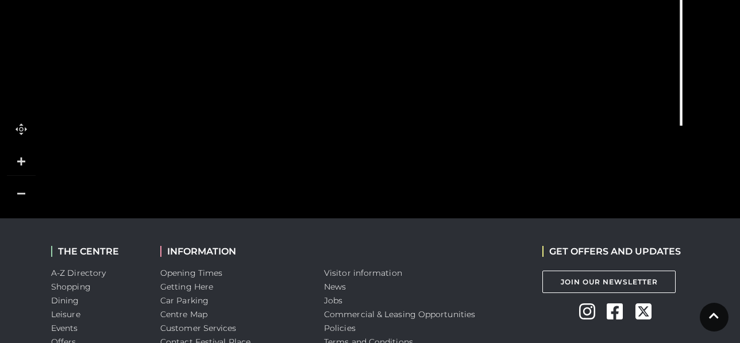
scroll to position [712, 0]
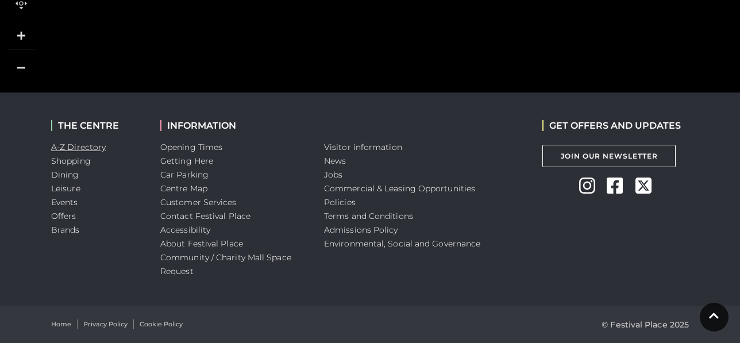
click at [88, 148] on link "A-Z Directory" at bounding box center [78, 147] width 55 height 10
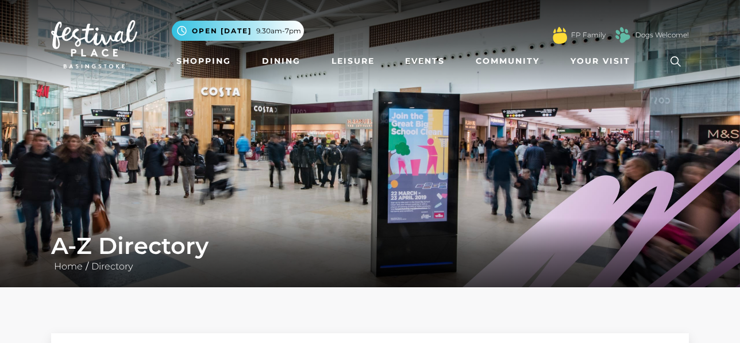
scroll to position [293, 0]
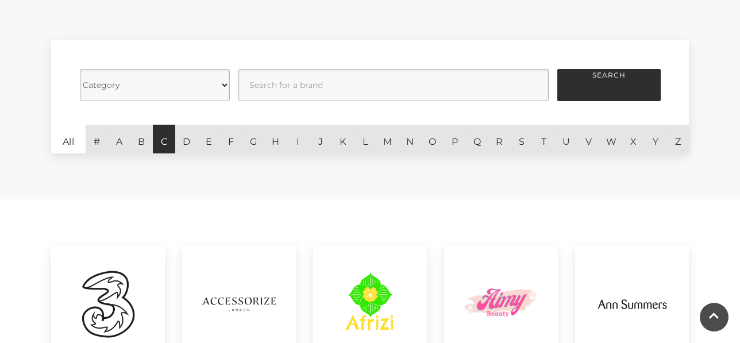
click at [165, 147] on link "C" at bounding box center [164, 139] width 22 height 29
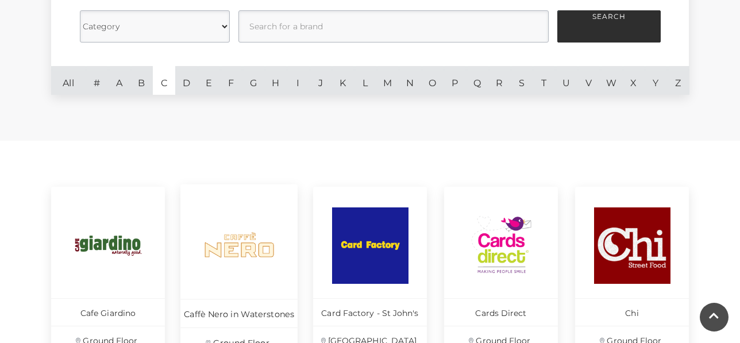
scroll to position [410, 0]
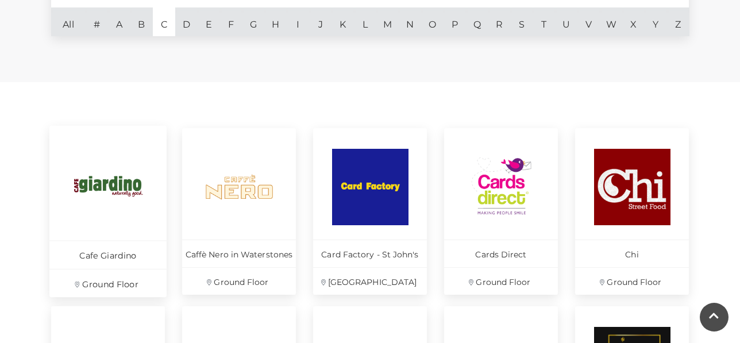
click at [105, 182] on img at bounding box center [108, 186] width 79 height 79
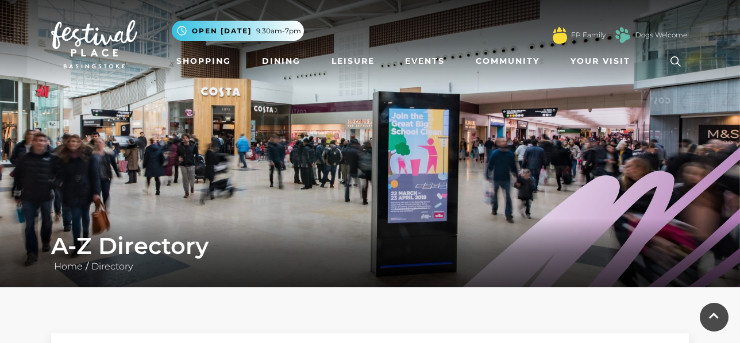
scroll to position [410, 0]
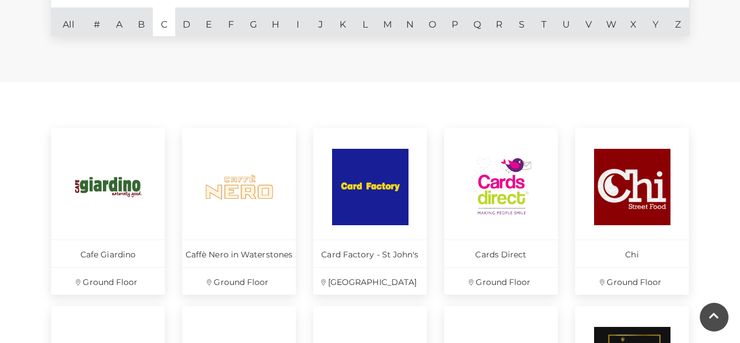
scroll to position [293, 0]
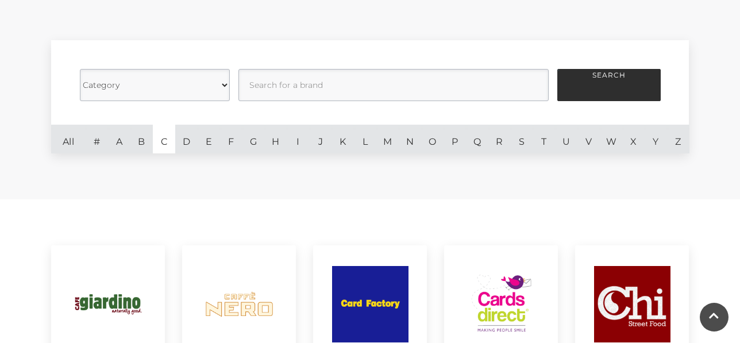
scroll to position [410, 0]
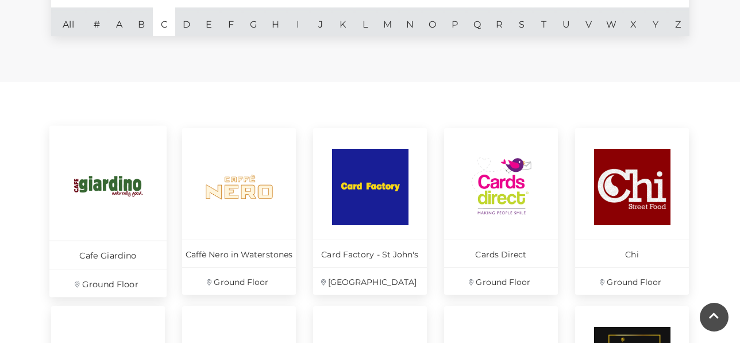
click at [110, 279] on p "Ground Floor" at bounding box center [107, 283] width 117 height 28
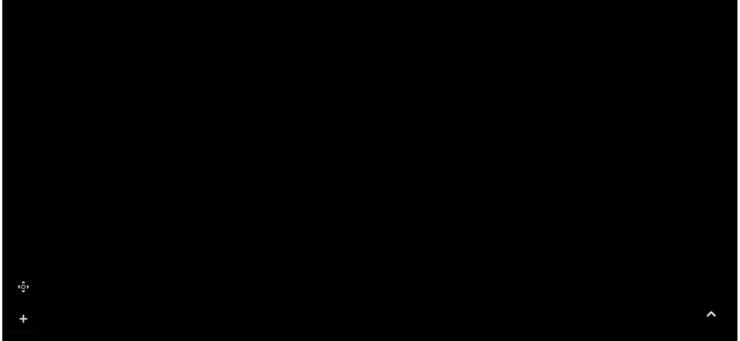
scroll to position [879, 0]
